Goal: Find specific page/section: Locate a particular part of the current website

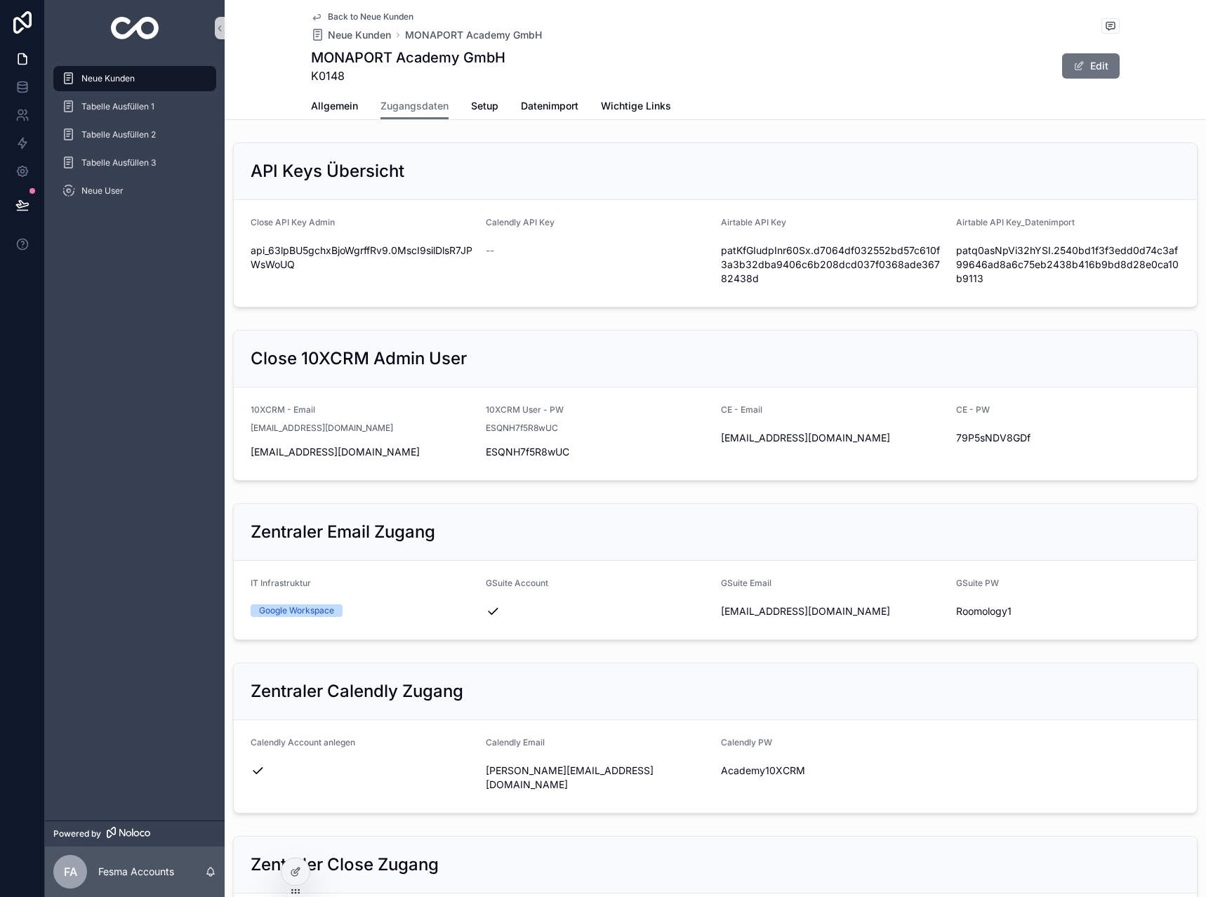
scroll to position [351, 0]
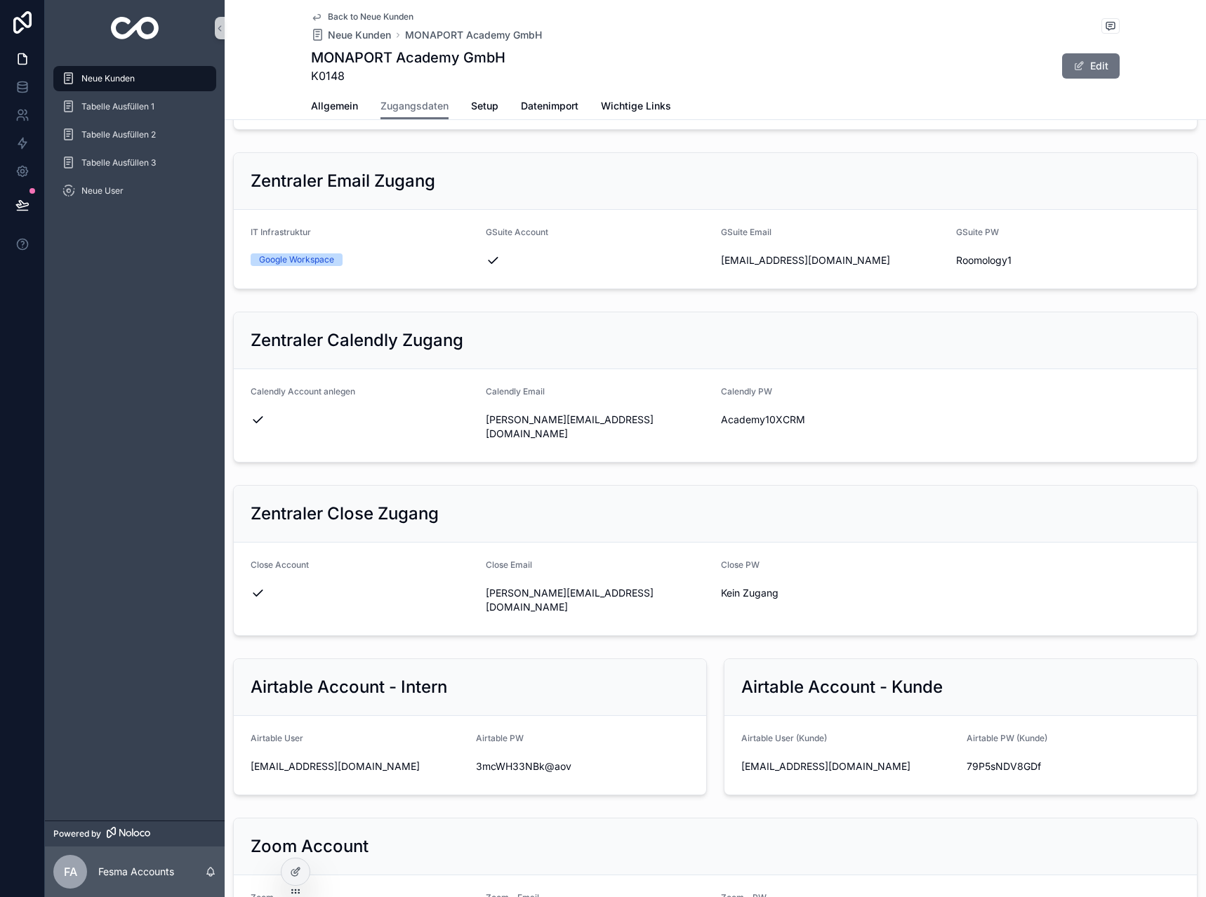
click at [355, 15] on span "Back to Neue Kunden" at bounding box center [371, 16] width 86 height 11
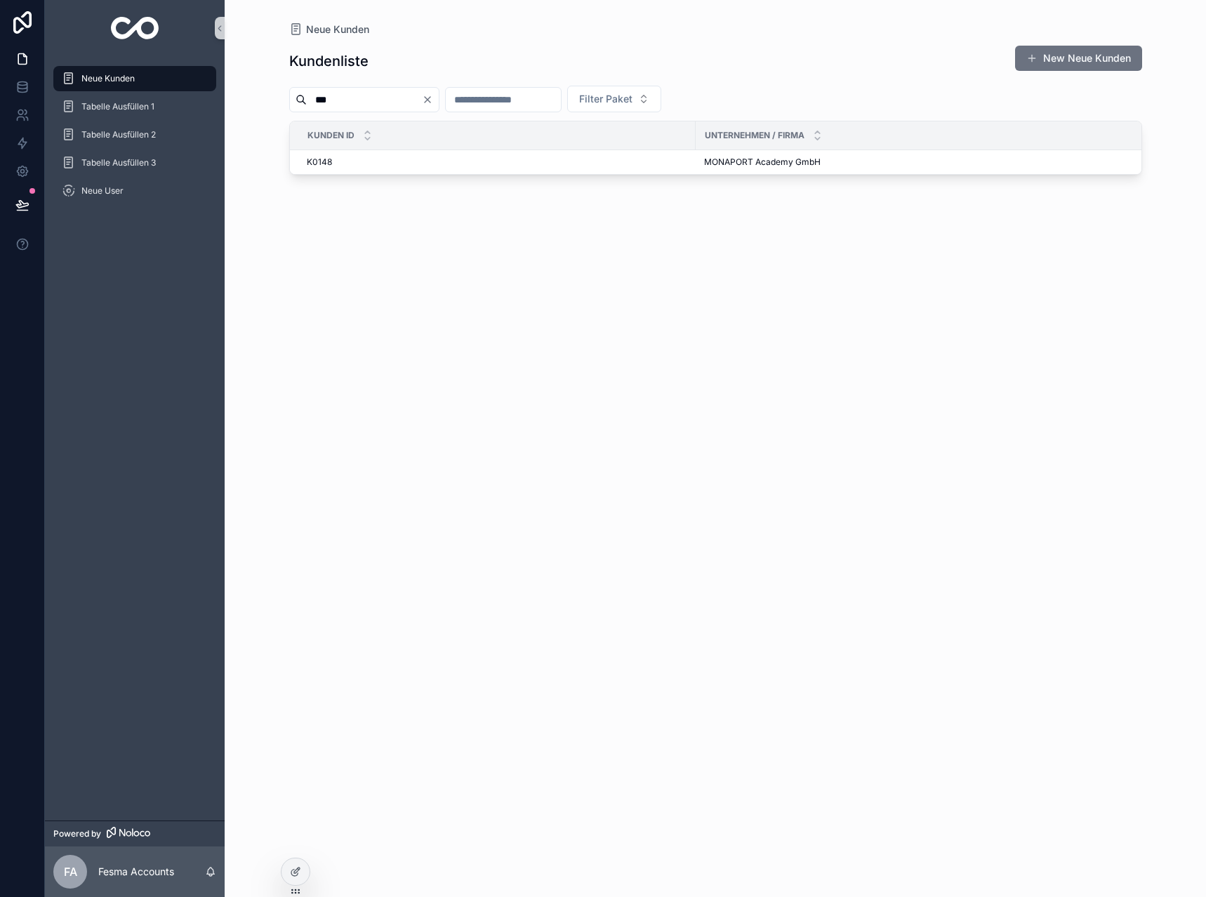
click at [388, 97] on input "***" at bounding box center [364, 100] width 115 height 20
type input "****"
click at [763, 162] on span "Maximilian & Benedikt GmbH" at bounding box center [762, 162] width 116 height 11
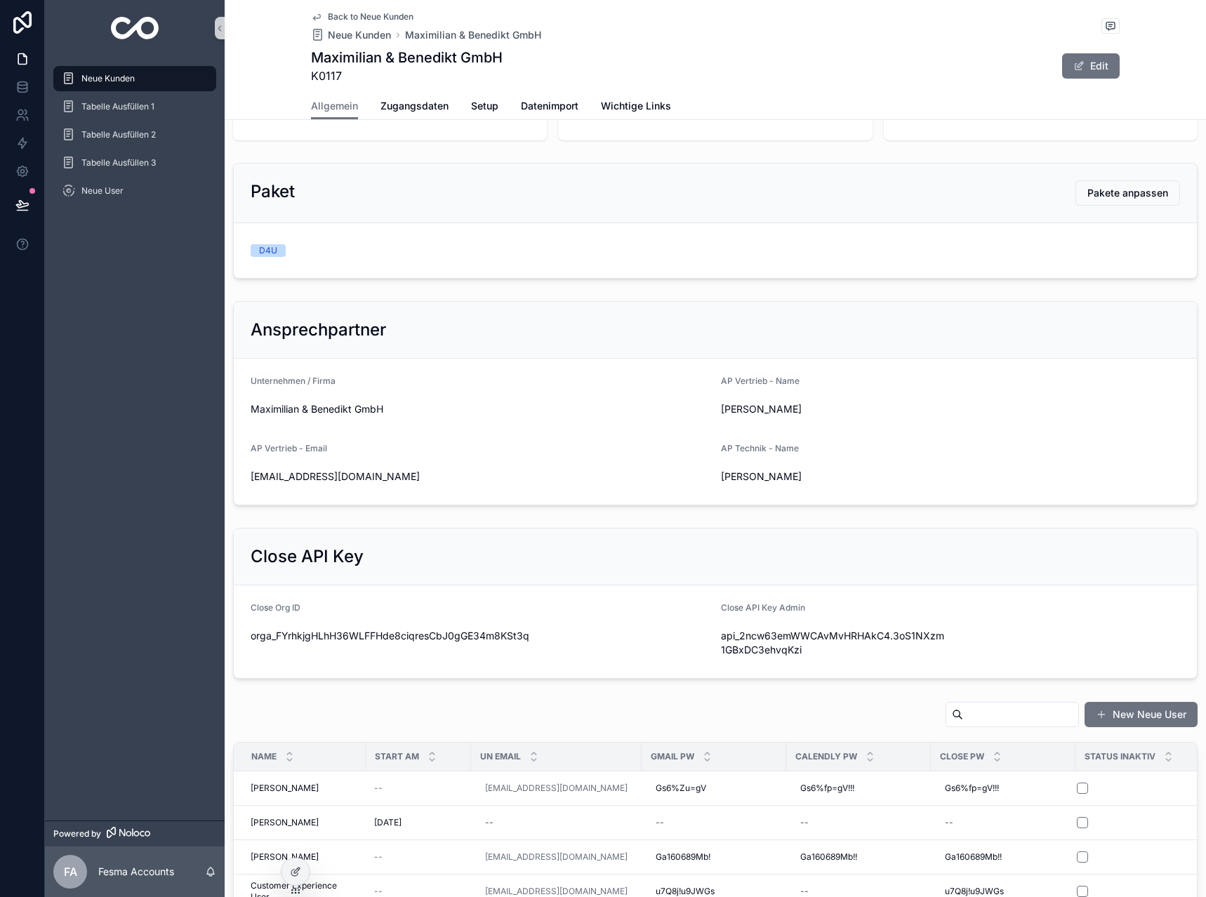
scroll to position [281, 0]
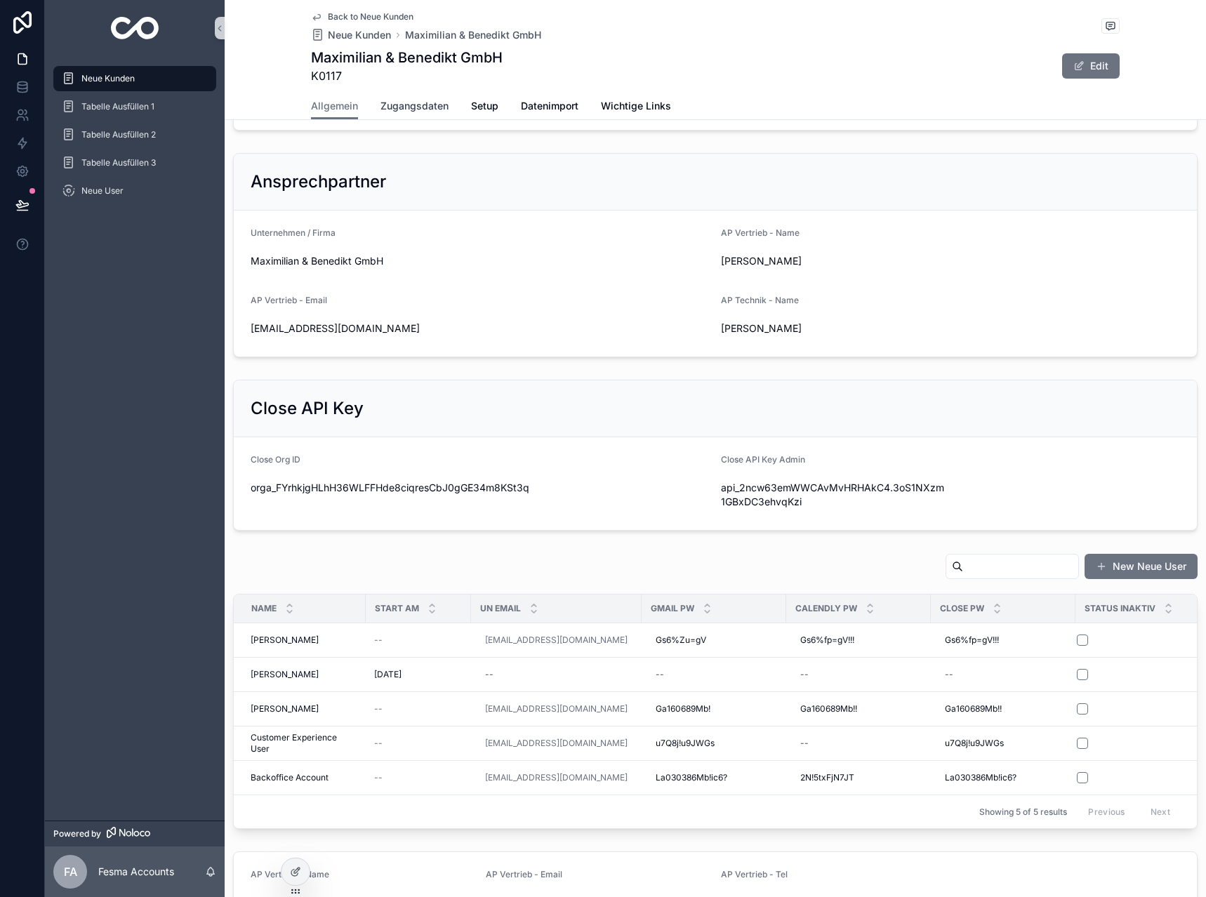
click at [414, 103] on span "Zugangsdaten" at bounding box center [415, 106] width 68 height 14
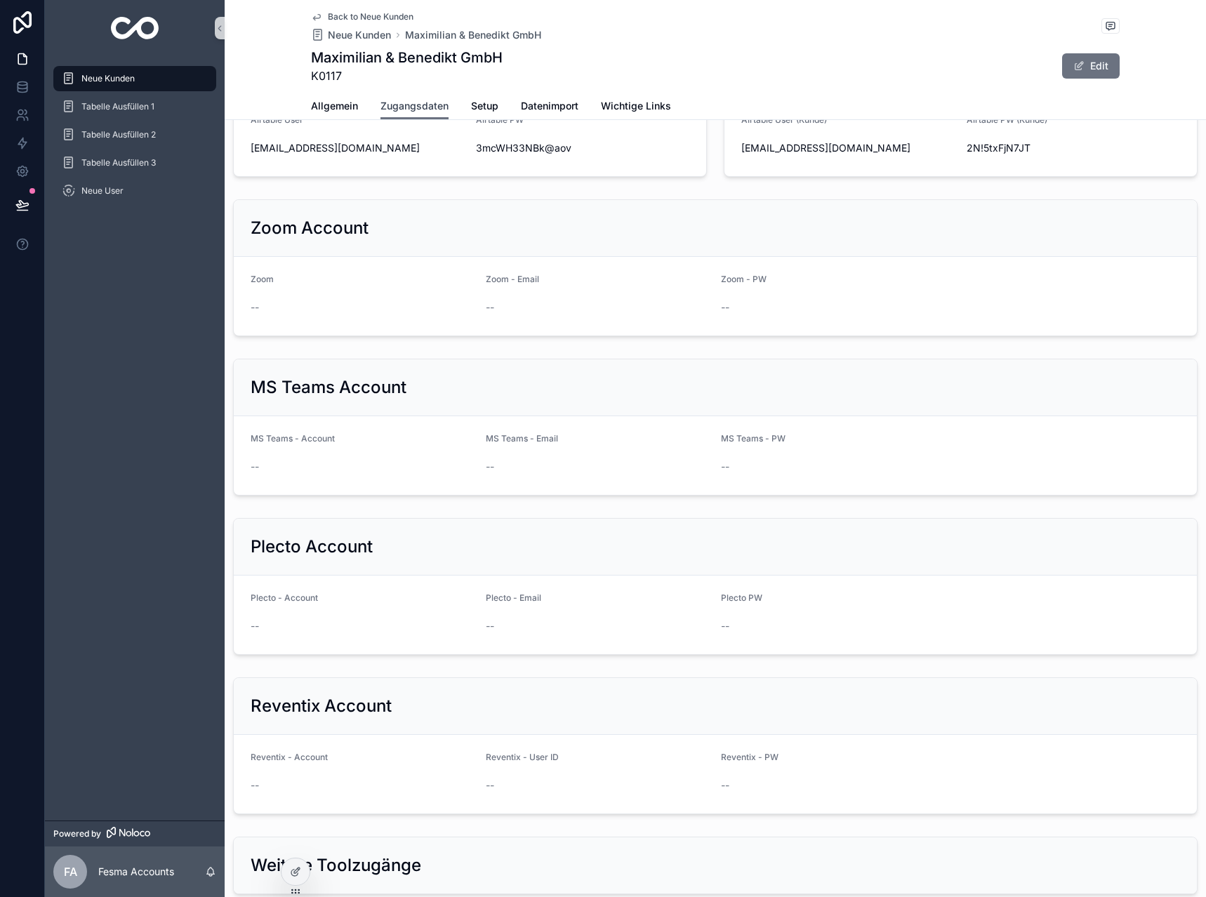
scroll to position [1357, 0]
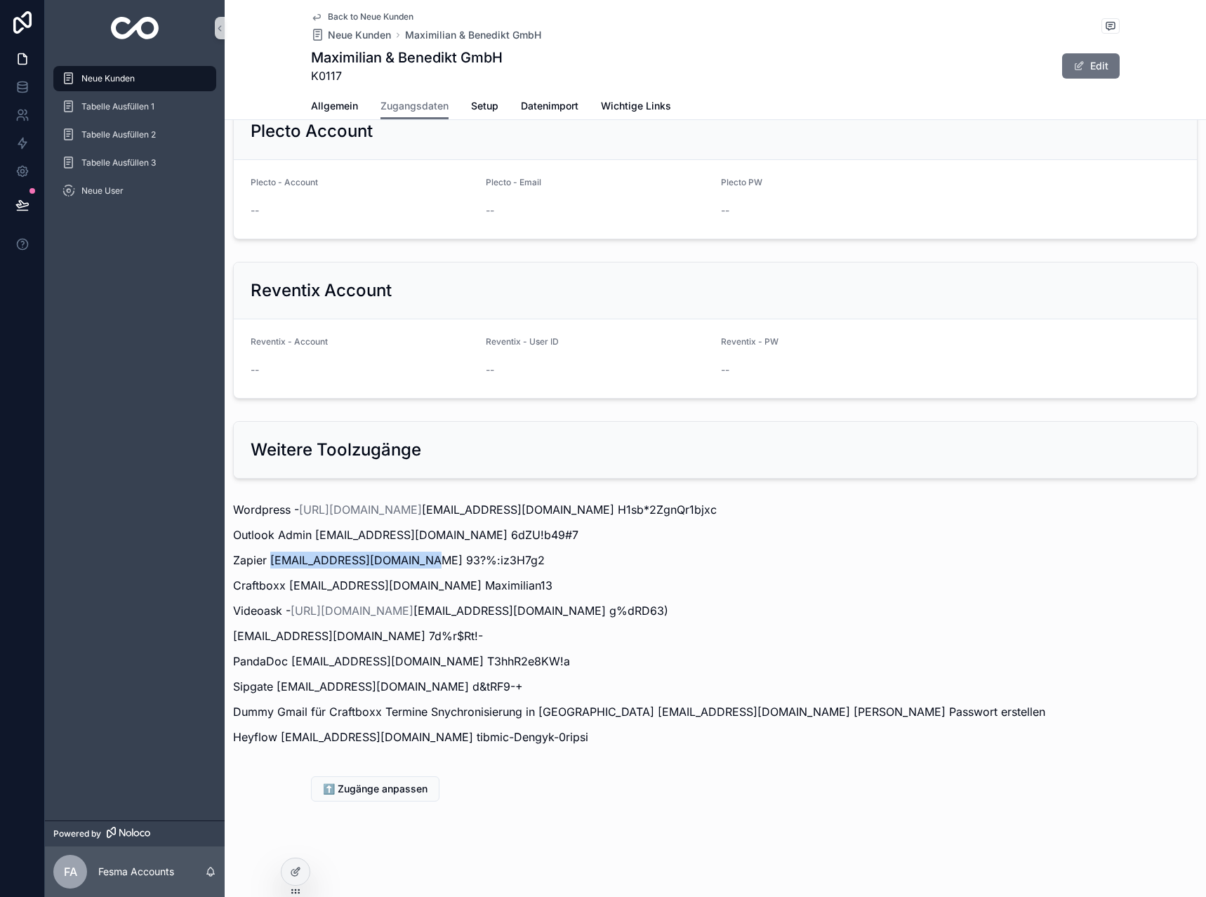
drag, startPoint x: 270, startPoint y: 562, endPoint x: 419, endPoint y: 562, distance: 148.2
click at [419, 562] on p "Zapier [EMAIL_ADDRESS][DOMAIN_NAME] 93?%:iz3H7g2" at bounding box center [715, 560] width 965 height 17
copy p "[EMAIL_ADDRESS][DOMAIN_NAME]"
drag, startPoint x: 423, startPoint y: 557, endPoint x: 506, endPoint y: 558, distance: 82.2
click at [506, 558] on p "Zapier [EMAIL_ADDRESS][DOMAIN_NAME] 93?%:iz3H7g2" at bounding box center [715, 560] width 965 height 17
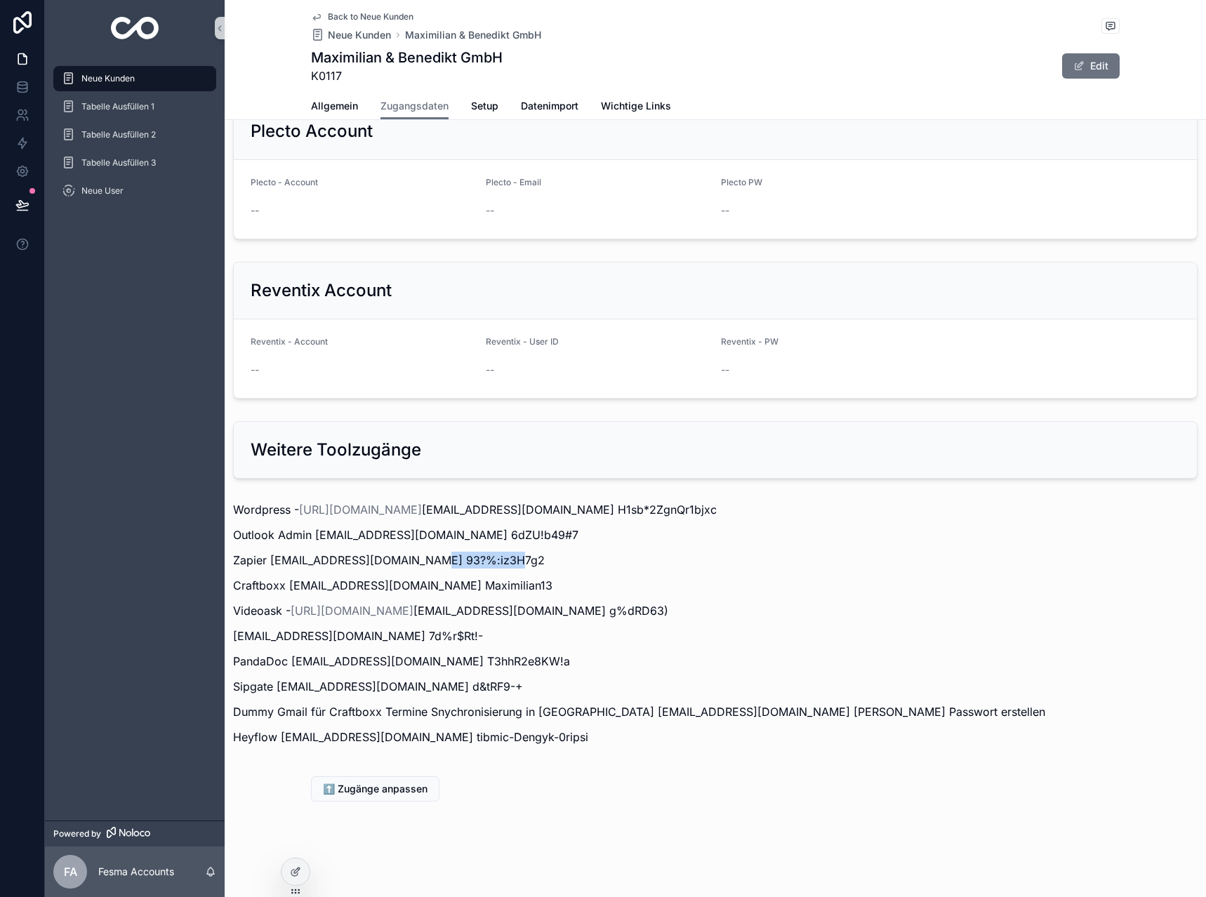
copy p "93?%:iz3H7g2"
click at [363, 11] on div "Back to Neue Kunden Neue Kunden Maximilian & Benedikt GmbH Maximilian & Benedik…" at bounding box center [715, 46] width 809 height 93
click at [362, 15] on span "Back to Neue Kunden" at bounding box center [371, 16] width 86 height 11
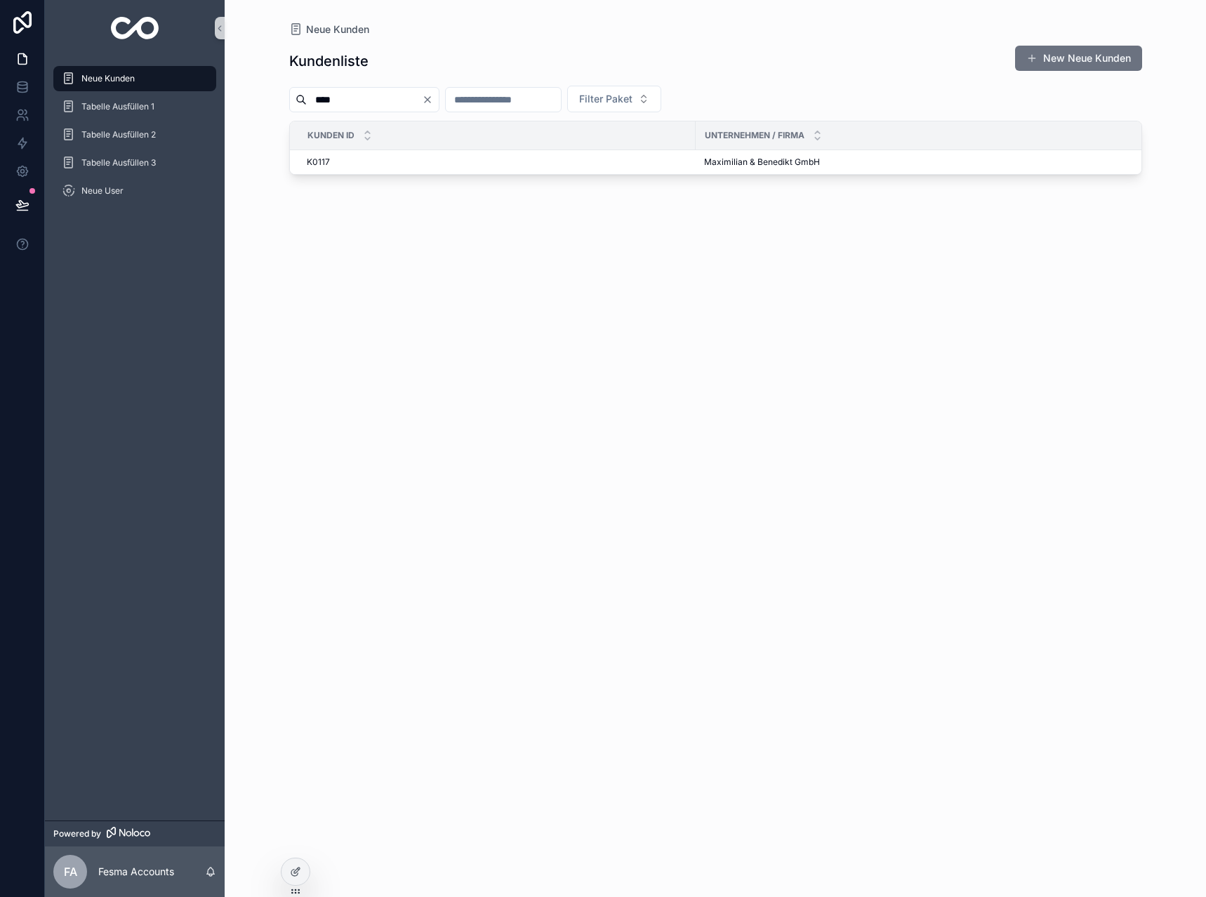
click at [370, 98] on input "****" at bounding box center [364, 100] width 115 height 20
type input "****"
click at [721, 159] on span "MONAPORT Academy GmbH" at bounding box center [762, 162] width 117 height 11
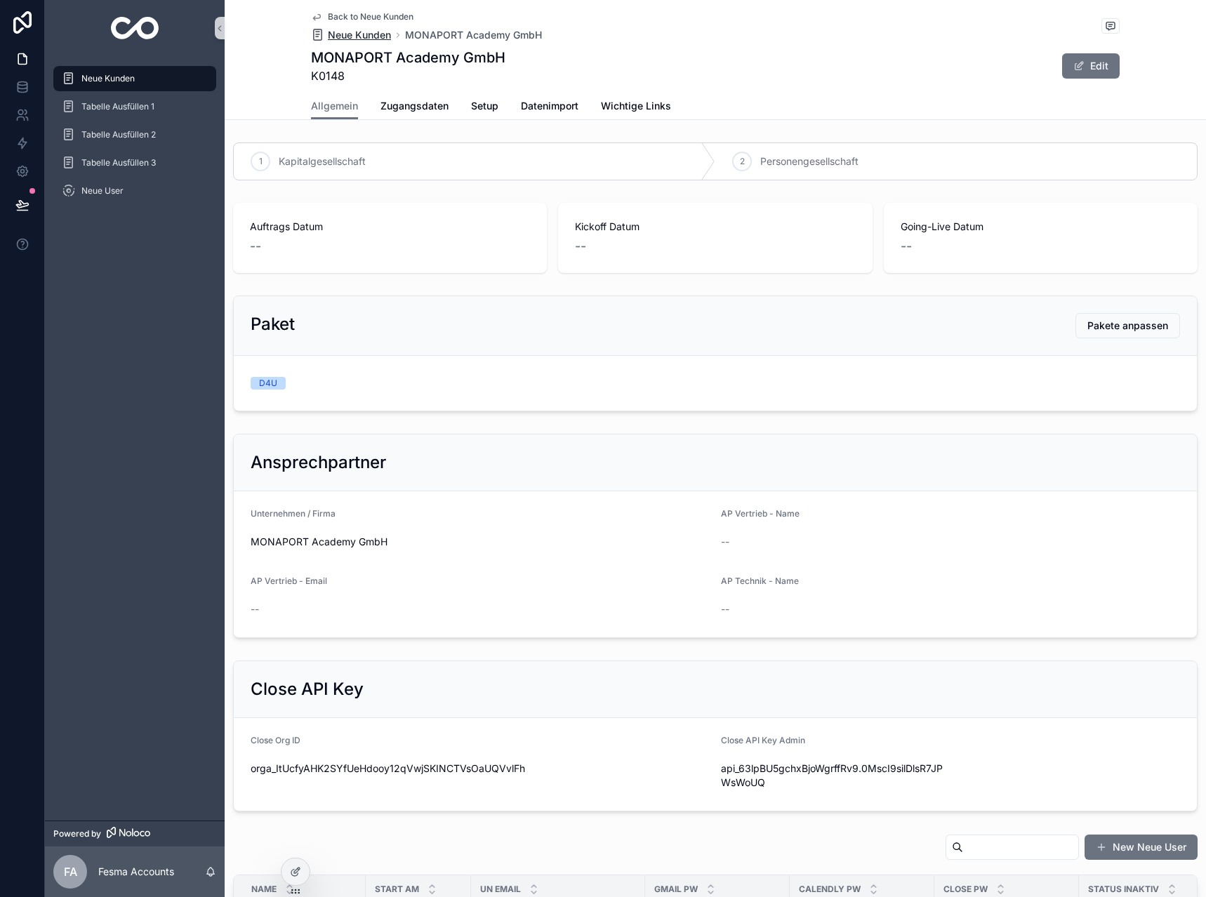
click at [352, 29] on span "Neue Kunden" at bounding box center [359, 35] width 63 height 14
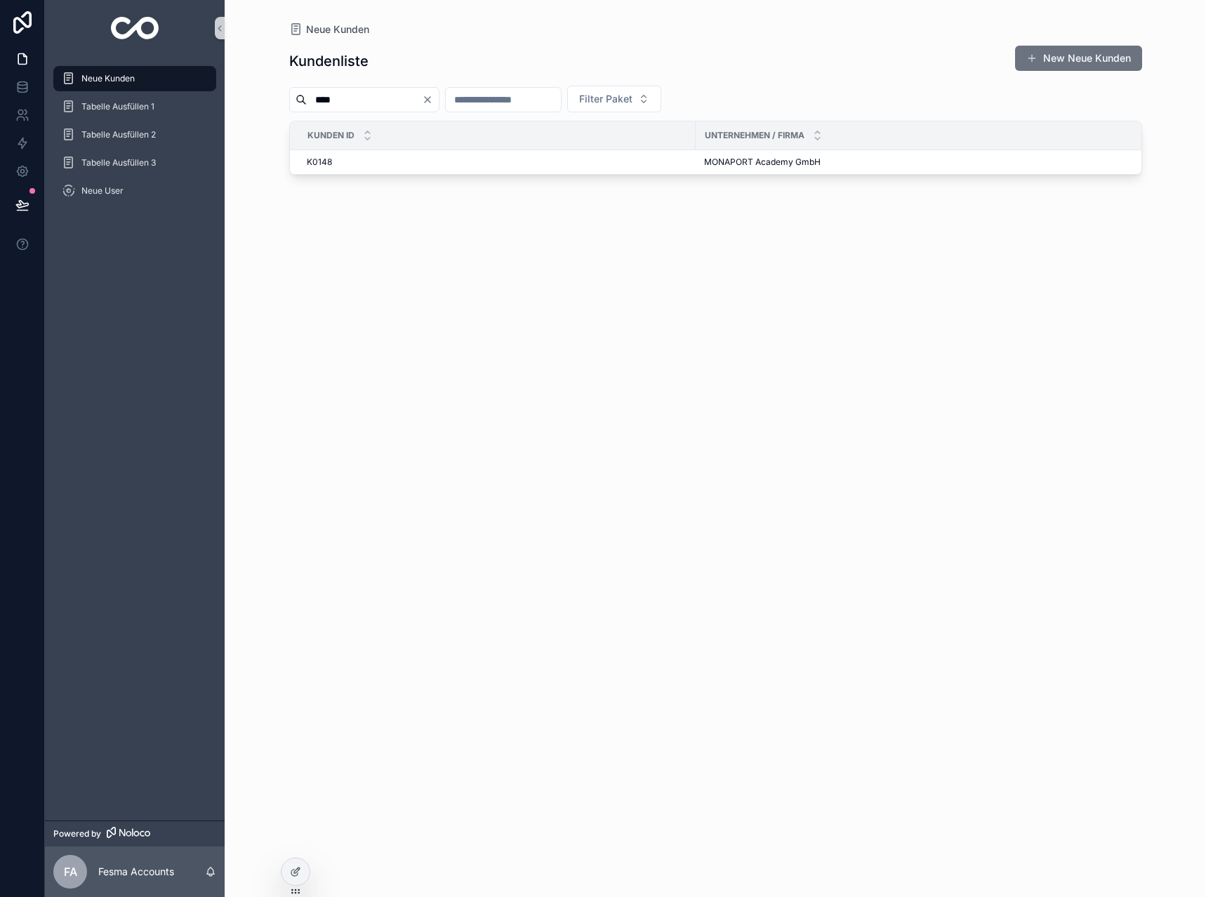
click at [433, 103] on icon "Clear" at bounding box center [427, 99] width 11 height 11
click at [517, 100] on input "scrollable content" at bounding box center [486, 100] width 115 height 20
type input "***"
click at [733, 162] on span "Maximilian & Benedikt GmbH" at bounding box center [762, 162] width 116 height 11
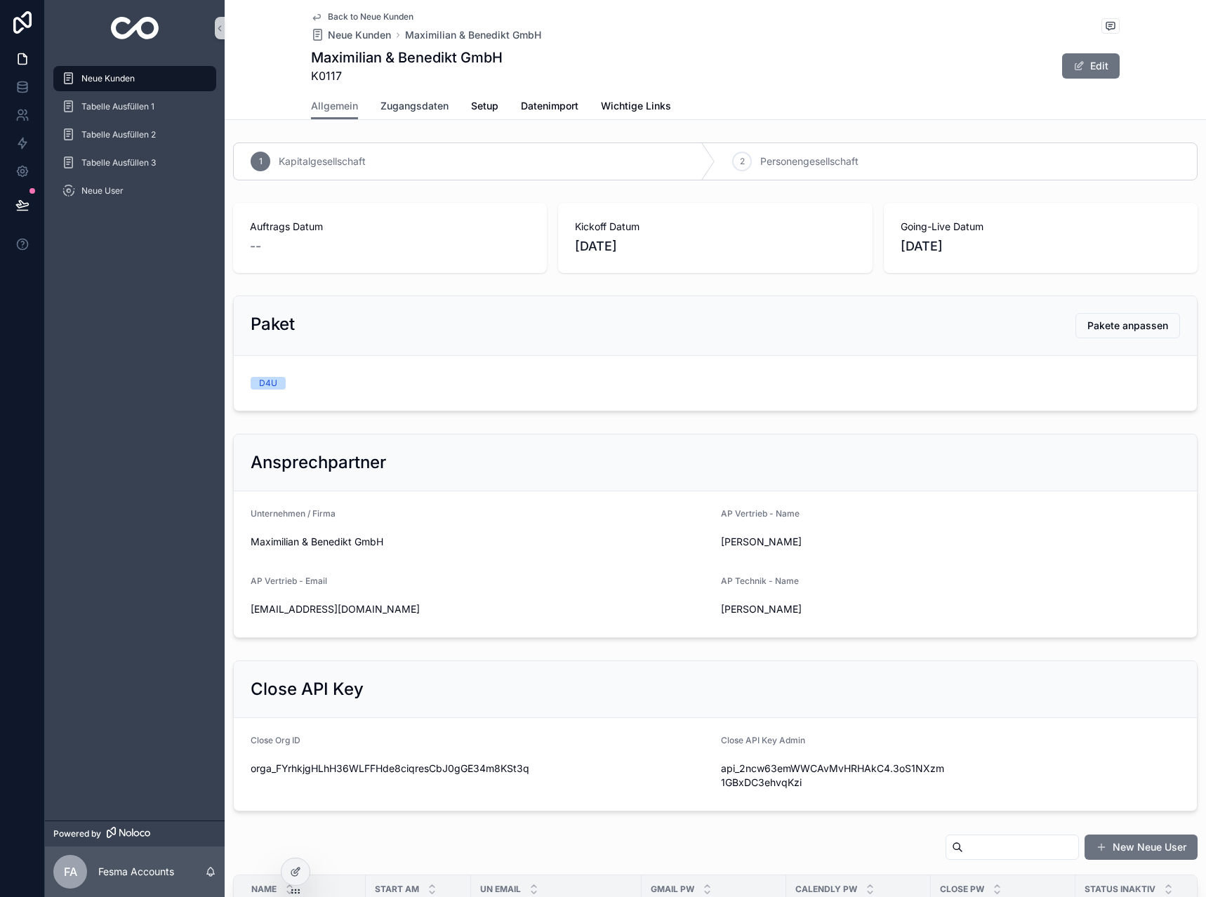
click at [430, 98] on link "Zugangsdaten" at bounding box center [415, 107] width 68 height 28
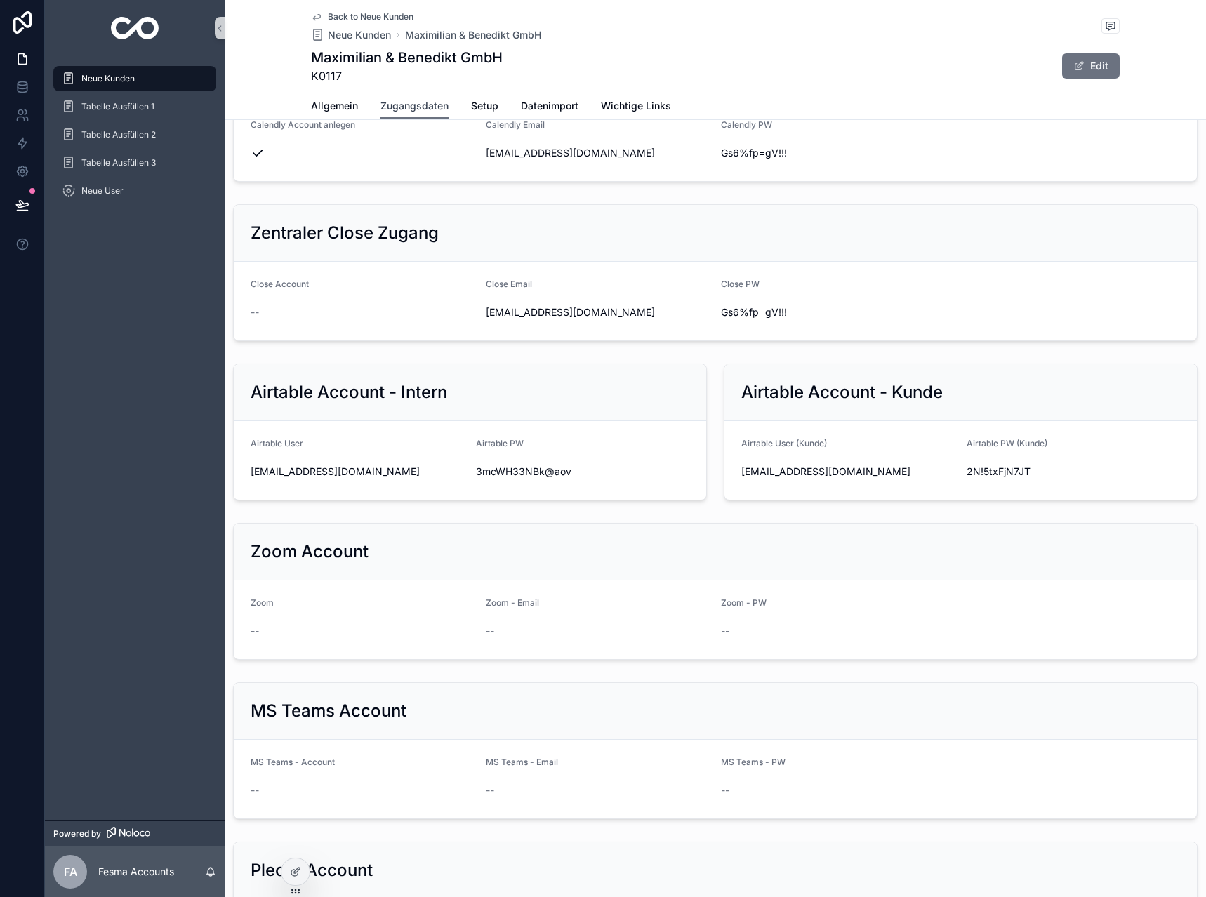
scroll to position [515, 0]
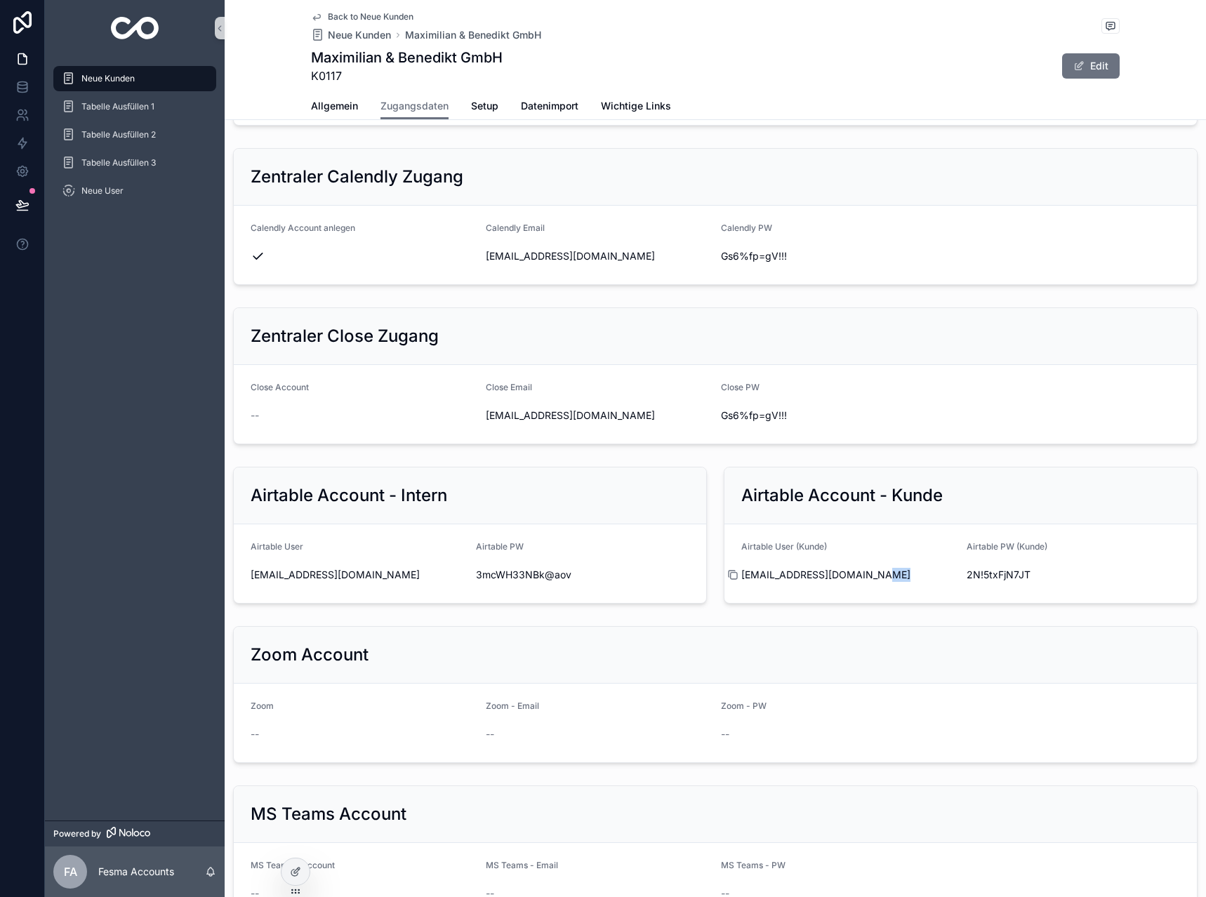
drag, startPoint x: 878, startPoint y: 570, endPoint x: 738, endPoint y: 575, distance: 140.5
click at [742, 575] on div "[EMAIL_ADDRESS][DOMAIN_NAME]" at bounding box center [849, 575] width 214 height 14
click at [759, 570] on span "[EMAIL_ADDRESS][DOMAIN_NAME]" at bounding box center [849, 575] width 214 height 14
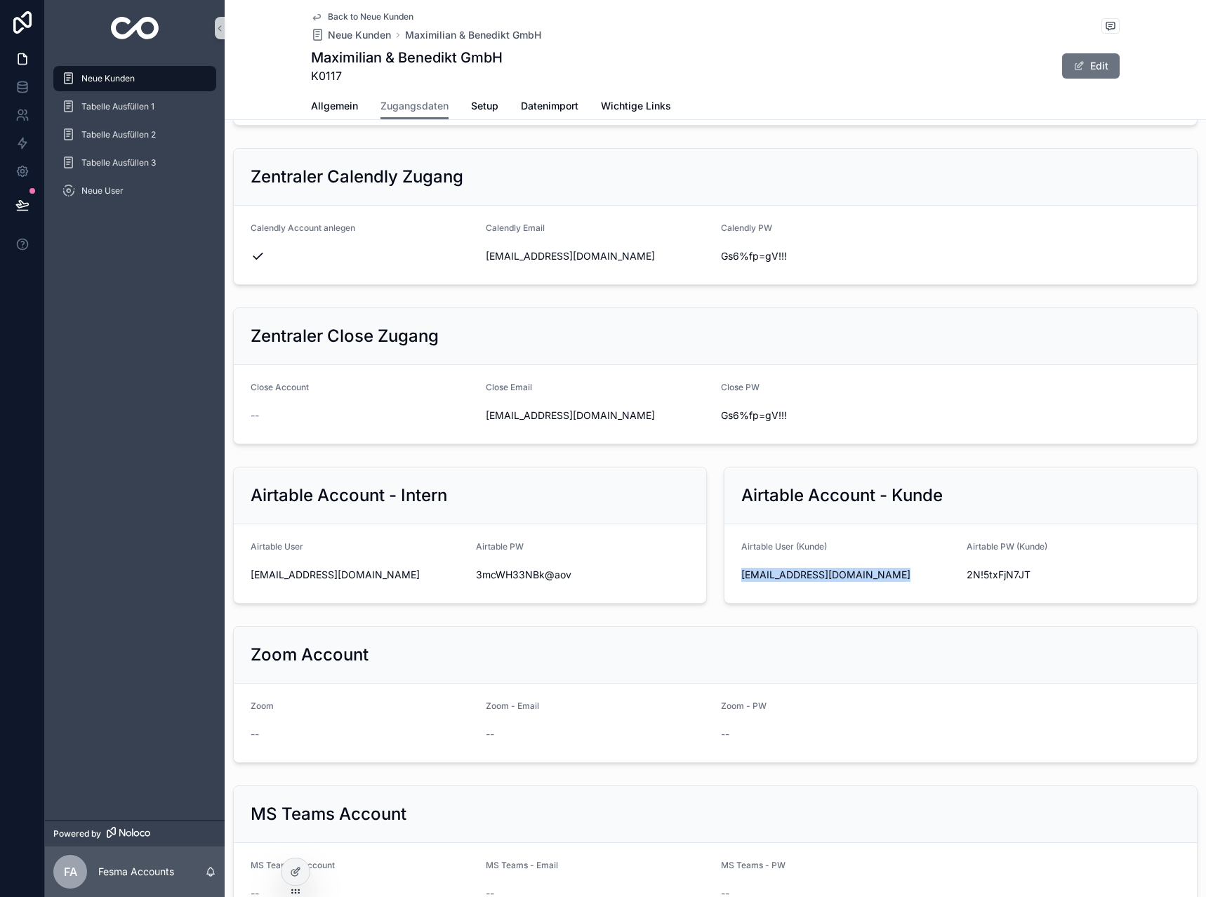
copy div "[EMAIL_ADDRESS][DOMAIN_NAME]"
click at [993, 576] on span "2N!5txFjN7JT" at bounding box center [1074, 575] width 214 height 14
copy div "2N!5txFjN7JT"
